Goal: Transaction & Acquisition: Purchase product/service

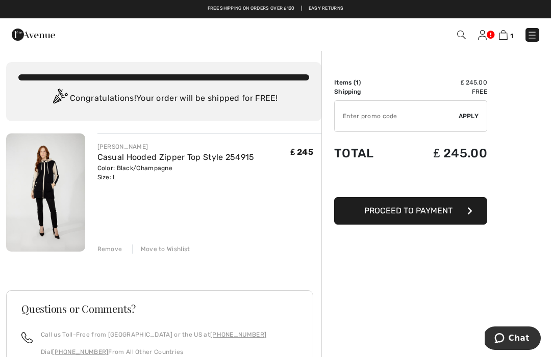
click at [435, 214] on span "Proceed to Payment" at bounding box center [408, 211] width 88 height 10
click at [457, 203] on button "Proceed to Payment" at bounding box center [410, 211] width 153 height 28
click at [458, 212] on button "Proceed to Payment" at bounding box center [410, 211] width 153 height 28
click at [476, 217] on button "Proceed to Payment" at bounding box center [410, 211] width 153 height 28
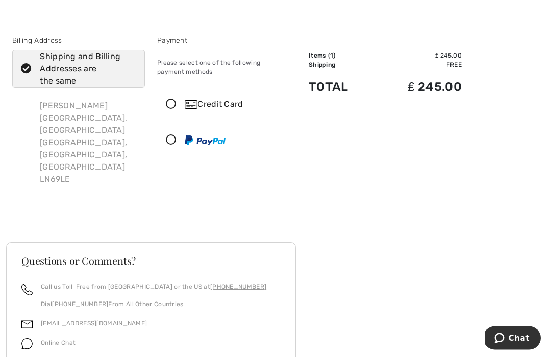
scroll to position [27, 0]
click at [180, 105] on icon at bounding box center [171, 104] width 27 height 11
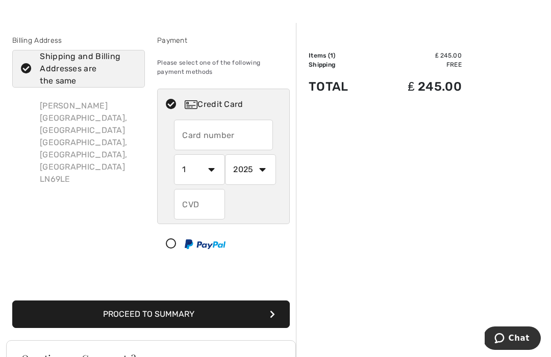
click at [204, 143] on input "text" at bounding box center [223, 135] width 99 height 31
type input "5373700502016416"
click at [201, 167] on select "1 2 3 4 5 6 7 8 9 10 11 12" at bounding box center [199, 169] width 51 height 31
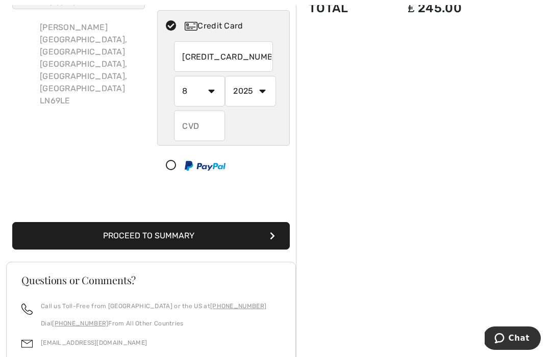
click at [216, 94] on select "1 2 3 4 5 6 7 8 9 10 11 12" at bounding box center [199, 91] width 51 height 31
click at [196, 93] on select "1 2 3 4 5 6 7 8 9 10 11 12" at bounding box center [199, 91] width 51 height 31
click at [210, 101] on select "1 2 3 4 5 6 7 8 9 10 11 12" at bounding box center [199, 91] width 51 height 31
select select "12"
click at [197, 98] on select "1 2 3 4 5 6 7 8 9 10 11 12" at bounding box center [199, 91] width 51 height 31
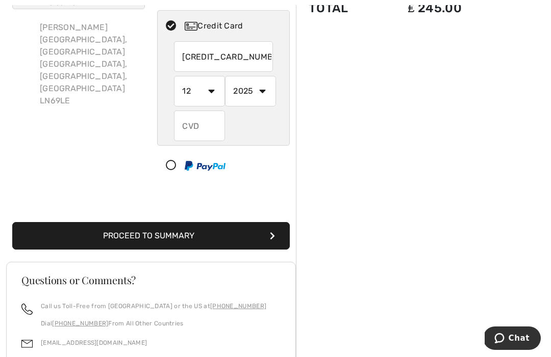
click at [265, 89] on select "2025 2026 2027 2028 2029 2030 2031 2032 2033 2034 2035" at bounding box center [250, 91] width 51 height 31
select select "2027"
click at [215, 92] on select "1 2 3 4 5 6 7 8 9 10 11 12" at bounding box center [199, 91] width 51 height 31
select select "8"
click at [210, 130] on input "text" at bounding box center [199, 126] width 51 height 31
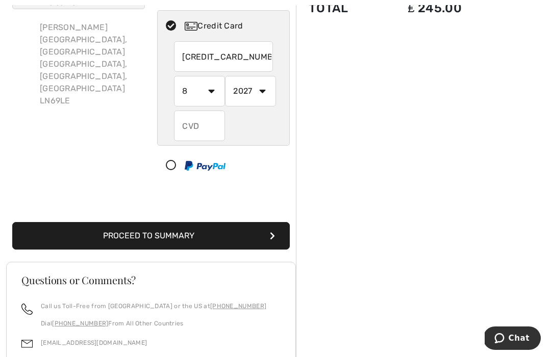
scroll to position [105, 0]
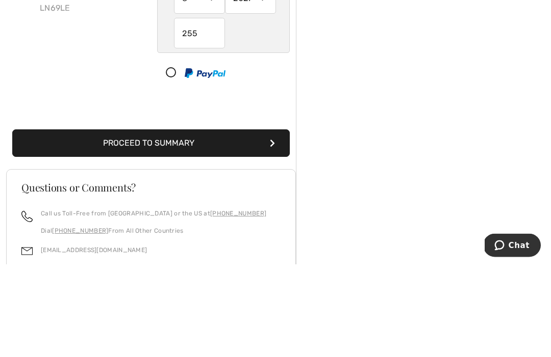
type input "255"
click at [176, 223] on button "Proceed to Summary" at bounding box center [150, 237] width 277 height 28
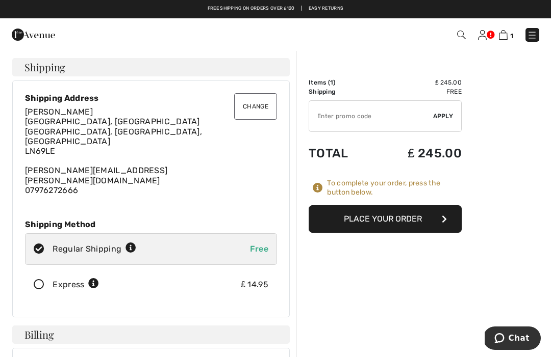
click at [390, 221] on button "Place Your Order" at bounding box center [384, 219] width 153 height 28
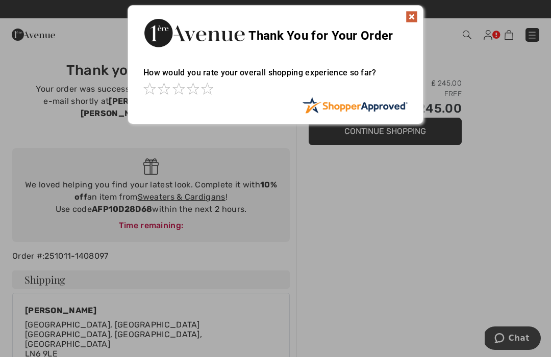
click at [408, 20] on img at bounding box center [411, 17] width 12 height 12
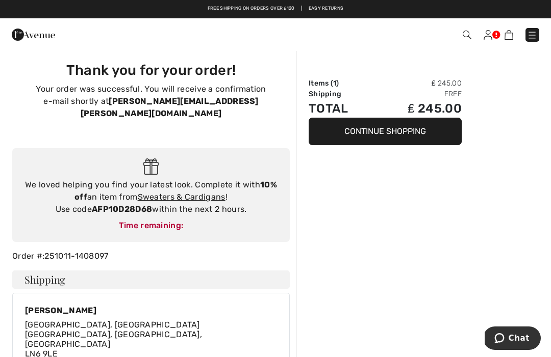
click at [373, 140] on button "Continue Shopping" at bounding box center [384, 132] width 153 height 28
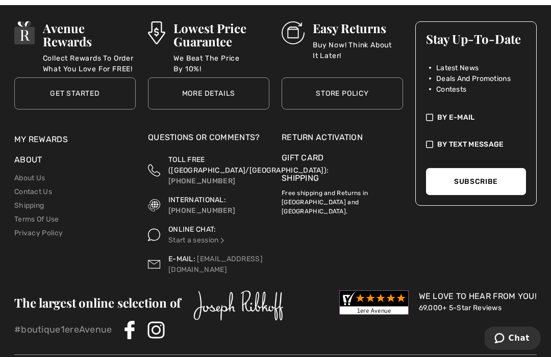
scroll to position [3659, 0]
